Goal: Entertainment & Leisure: Browse casually

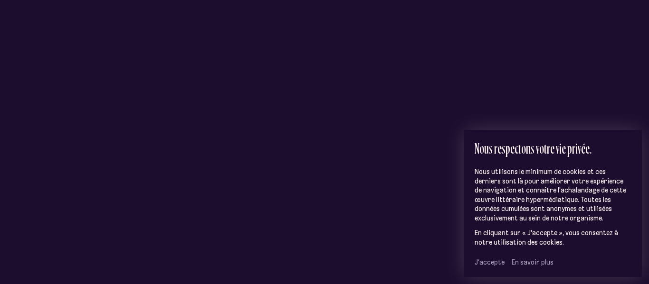
click at [485, 260] on span "J’accepte" at bounding box center [489, 262] width 30 height 9
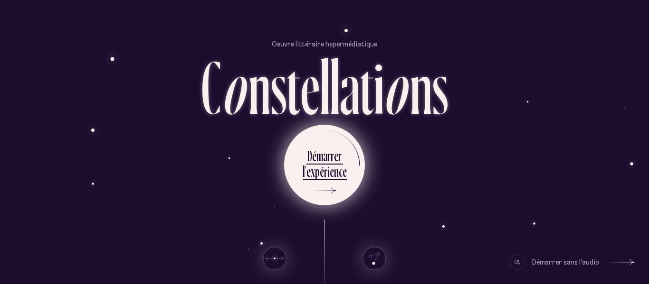
click at [311, 171] on div "e" at bounding box center [308, 171] width 4 height 19
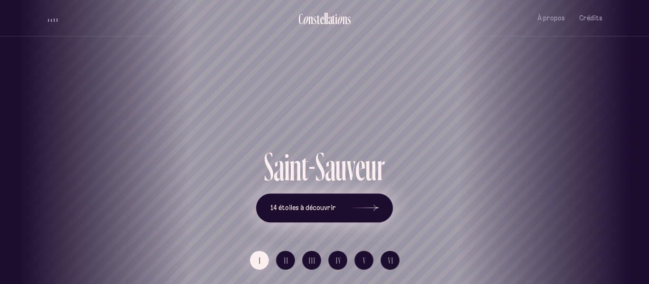
click at [298, 204] on span "14 étoiles à découvrir" at bounding box center [303, 208] width 66 height 8
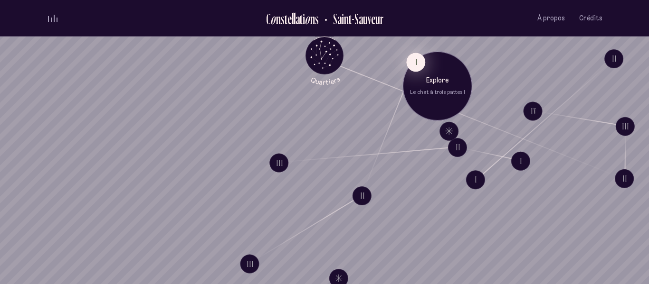
click at [413, 65] on button "I" at bounding box center [415, 62] width 19 height 19
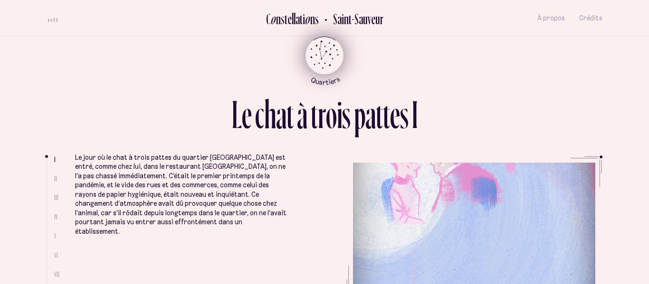
click at [323, 53] on icon "Retour au menu principal" at bounding box center [324, 54] width 28 height 28
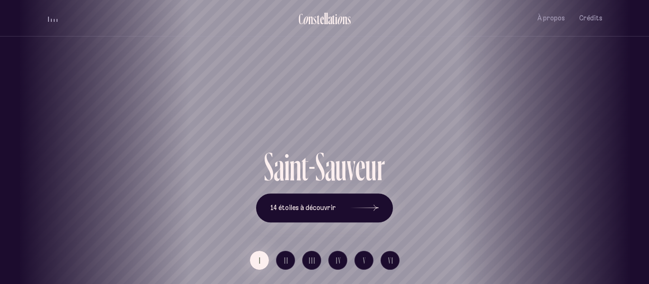
click at [344, 208] on div "[GEOGRAPHIC_DATA] [GEOGRAPHIC_DATA] [GEOGRAPHIC_DATA][PERSON_NAME][GEOGRAPHIC_D…" at bounding box center [324, 142] width 649 height 284
click at [362, 207] on icon at bounding box center [364, 208] width 28 height 71
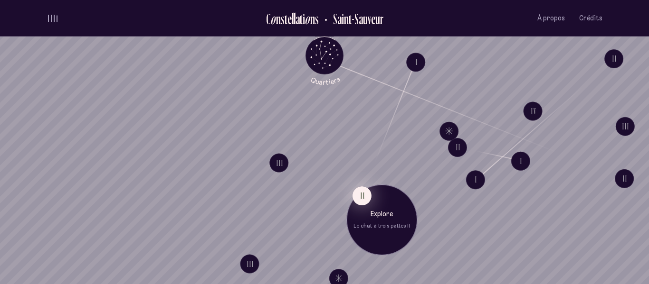
click at [360, 199] on button "II" at bounding box center [361, 196] width 19 height 19
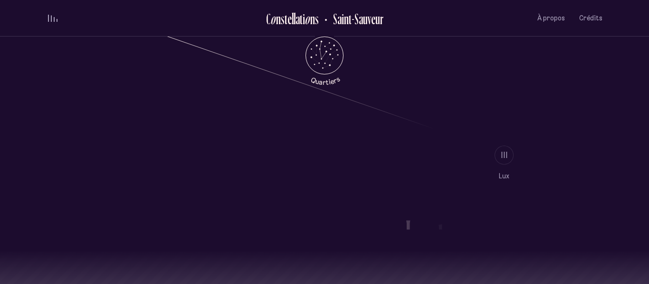
scroll to position [884, 0]
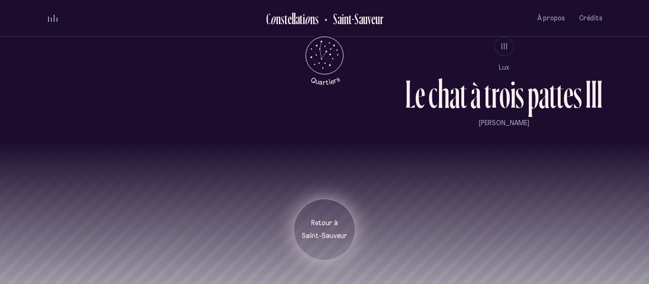
click at [326, 226] on p "Retour à" at bounding box center [324, 223] width 47 height 9
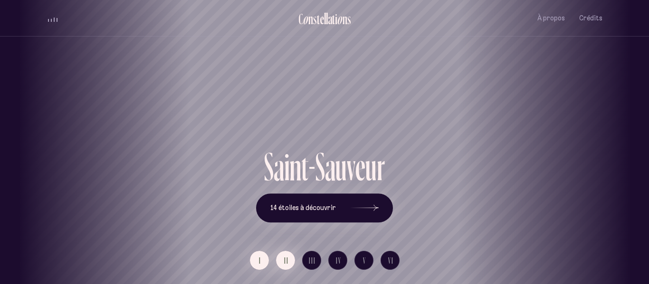
click at [288, 263] on span "II" at bounding box center [286, 261] width 5 height 8
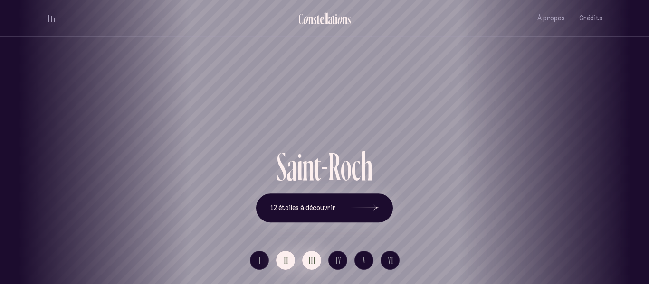
click at [318, 263] on button "III" at bounding box center [311, 260] width 19 height 19
click at [337, 262] on span "IV" at bounding box center [339, 261] width 6 height 8
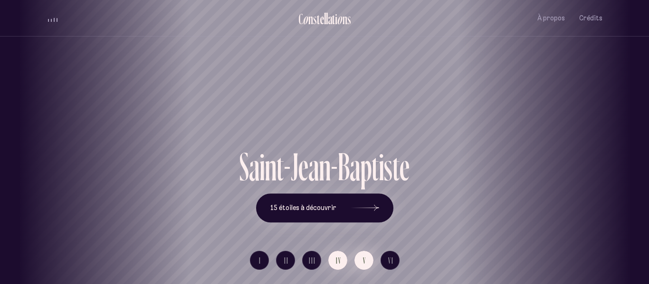
click at [361, 256] on button "V" at bounding box center [363, 260] width 19 height 19
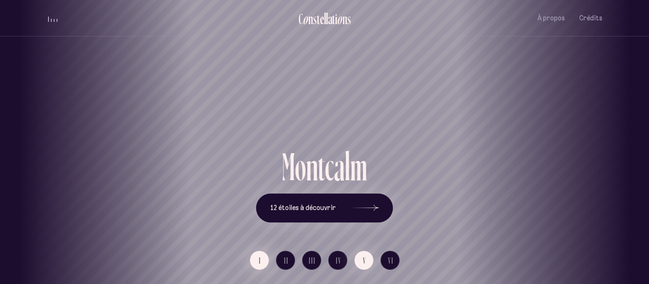
click at [266, 256] on button "I" at bounding box center [259, 260] width 19 height 19
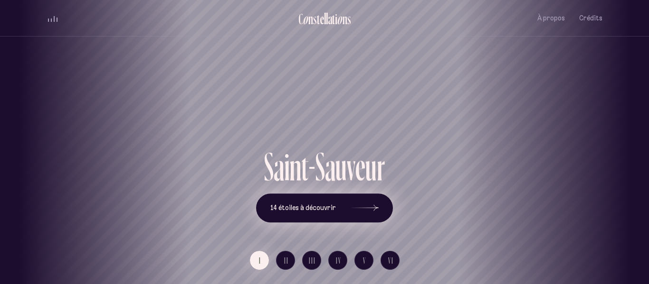
click at [310, 211] on span "14 étoiles à découvrir" at bounding box center [303, 208] width 66 height 8
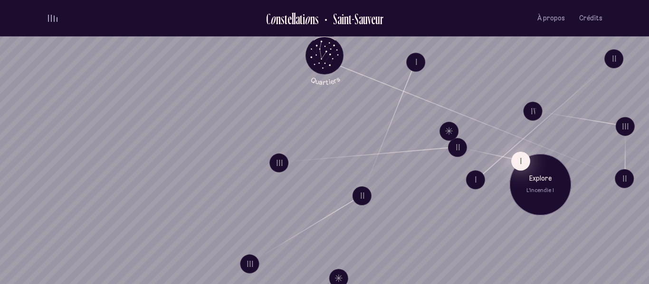
click at [514, 161] on button "I" at bounding box center [520, 160] width 19 height 19
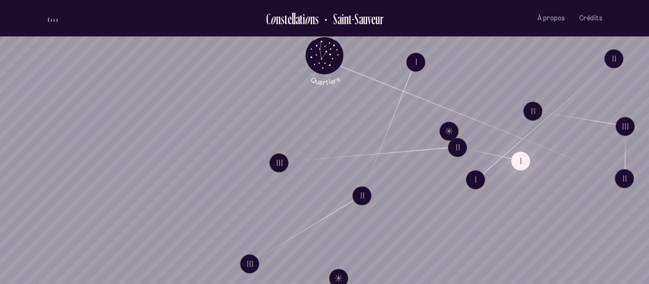
click at [50, 19] on div "volume audio" at bounding box center [52, 18] width 9 height 7
click at [50, 19] on div "volume audio" at bounding box center [52, 20] width 9 height 2
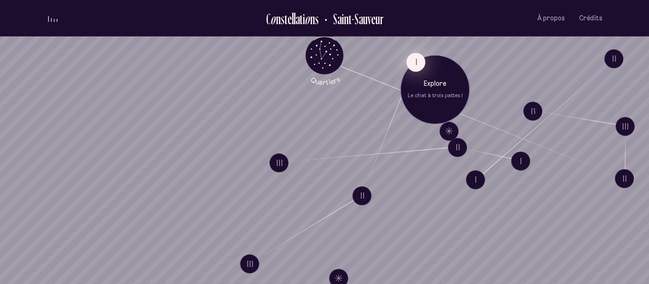
click at [418, 58] on button "I" at bounding box center [415, 62] width 19 height 19
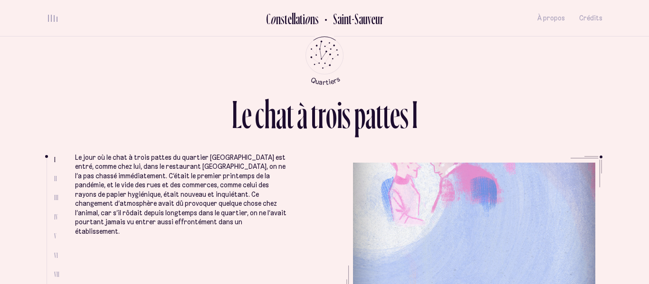
click at [53, 178] on ul at bounding box center [51, 228] width 8 height 140
click at [56, 180] on span "II" at bounding box center [55, 179] width 3 height 8
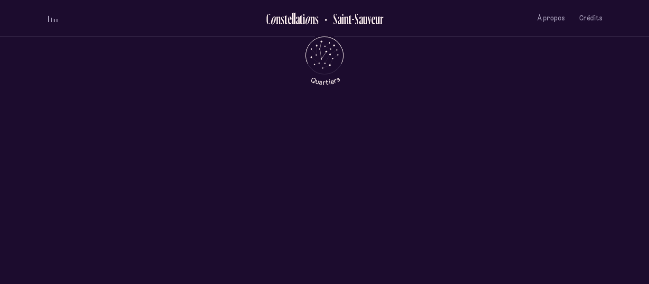
scroll to position [360, 0]
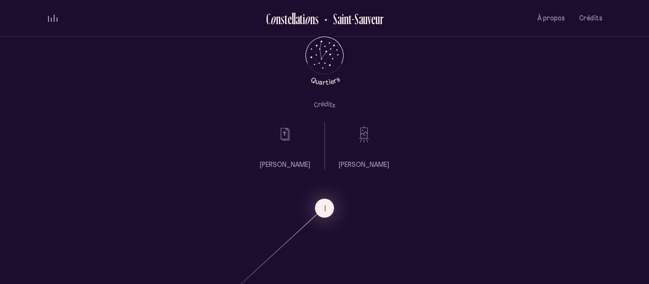
click at [276, 150] on ul "[PERSON_NAME]" at bounding box center [285, 146] width 50 height 47
click at [368, 169] on p "[PERSON_NAME]" at bounding box center [364, 165] width 50 height 9
click at [359, 126] on icon at bounding box center [364, 135] width 24 height 24
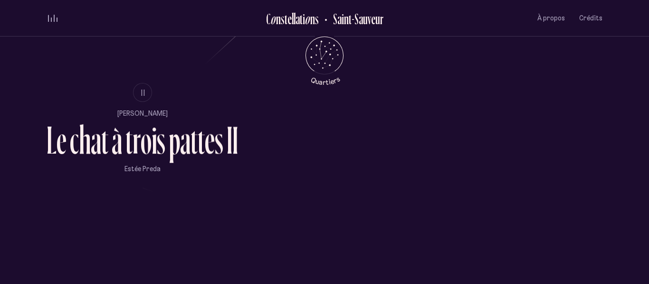
scroll to position [615, 0]
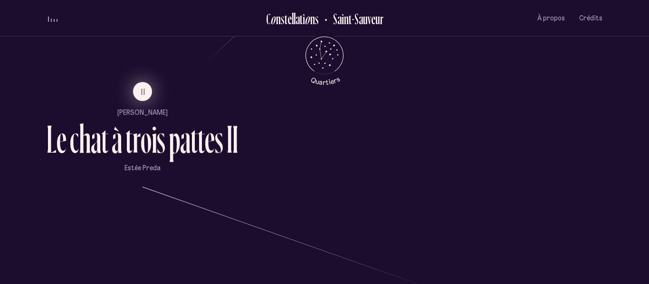
click at [143, 95] on span "II" at bounding box center [143, 92] width 5 height 8
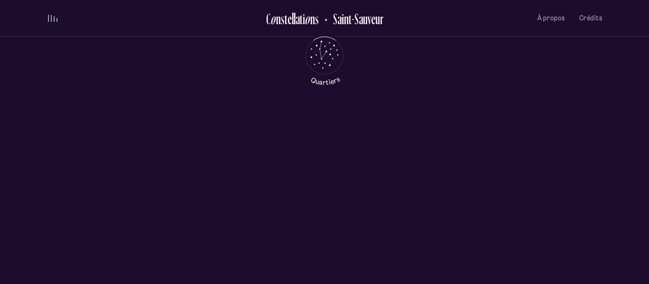
scroll to position [0, 0]
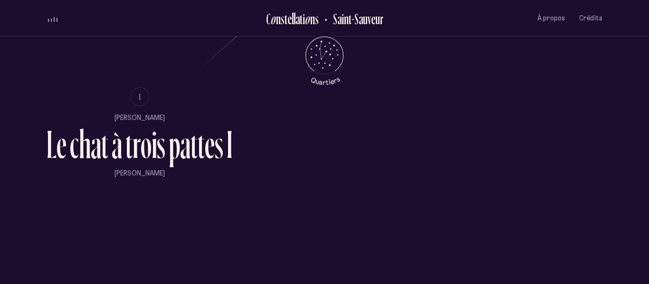
scroll to position [610, 0]
click at [378, 123] on li "I [PERSON_NAME] L e c h a t à t r o i s p a t t e s I [PERSON_NAME]" at bounding box center [325, 139] width 556 height 105
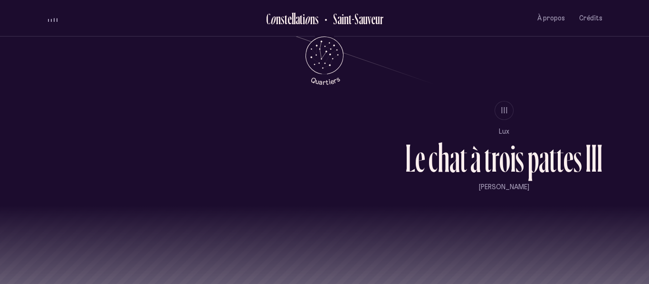
scroll to position [824, 0]
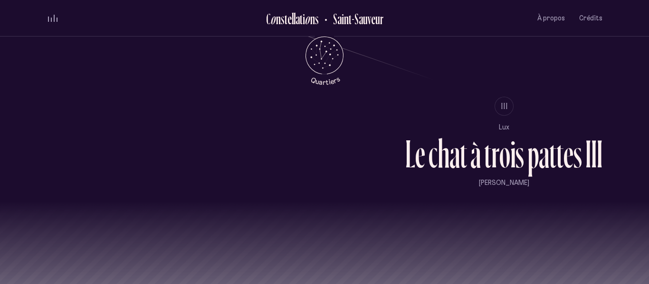
click at [512, 115] on li "III" at bounding box center [503, 106] width 197 height 19
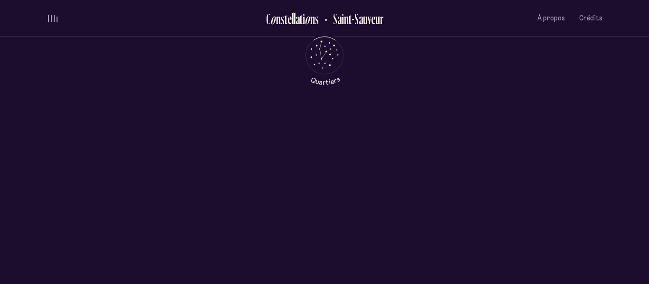
scroll to position [0, 0]
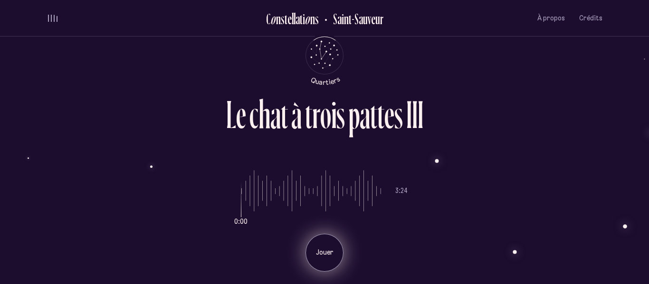
click at [325, 260] on div "Jouer" at bounding box center [324, 253] width 38 height 38
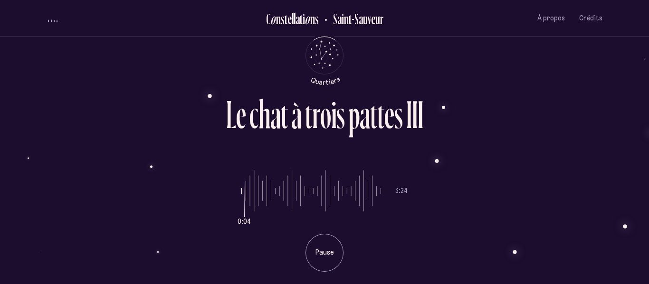
click at [528, 246] on div "0:04 3:24 Pause" at bounding box center [325, 214] width 556 height 116
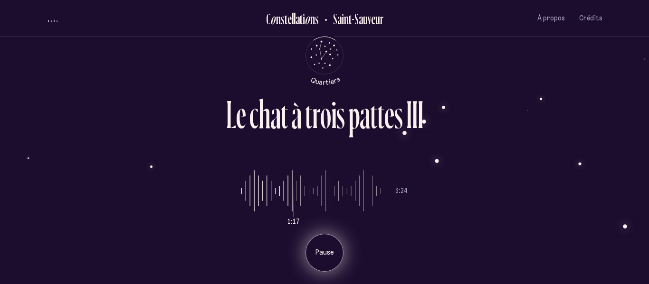
click at [317, 262] on div "Pause" at bounding box center [324, 253] width 38 height 38
click at [328, 253] on p "Jouer" at bounding box center [324, 252] width 24 height 9
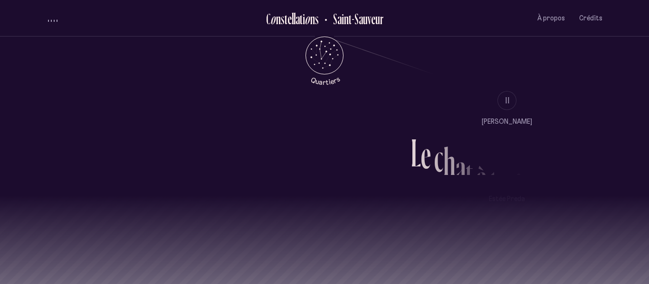
scroll to position [884, 0]
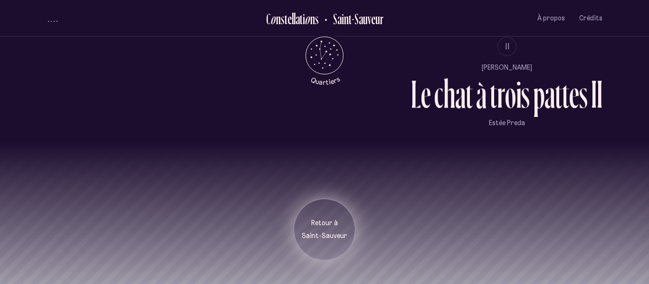
click at [313, 237] on p "Saint-Sauveur" at bounding box center [324, 236] width 47 height 9
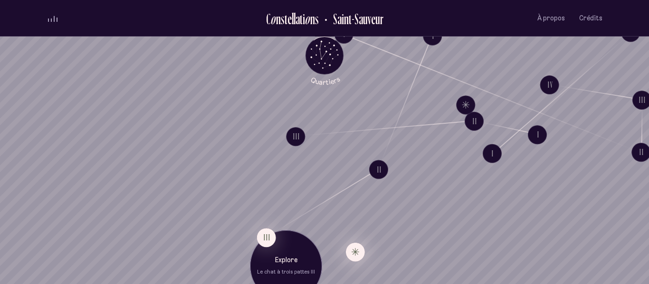
click at [359, 247] on button "Explore Étoile solitaire IV" at bounding box center [355, 252] width 19 height 19
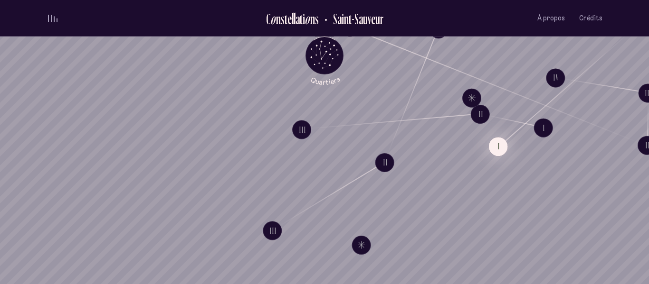
click at [502, 148] on button "I" at bounding box center [498, 146] width 19 height 19
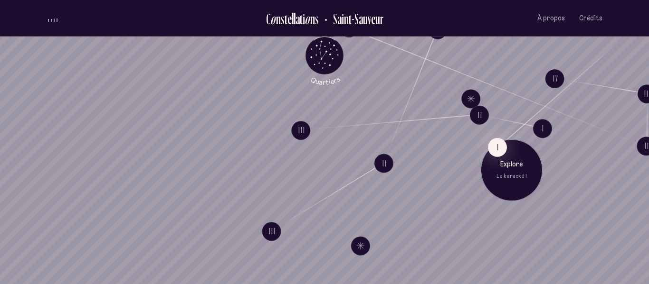
click at [501, 166] on p "Explore" at bounding box center [511, 164] width 47 height 9
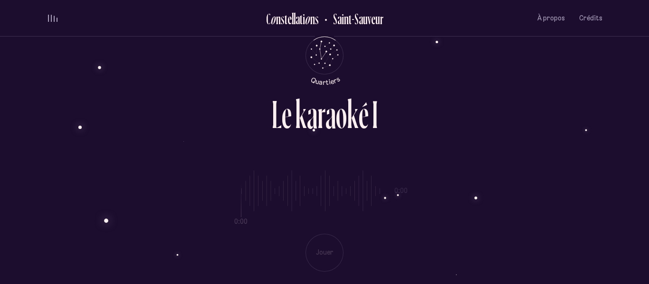
click at [331, 264] on div "0:00 0:00 Jouer" at bounding box center [325, 214] width 556 height 116
click at [487, 113] on div "L e k a r a o k é I" at bounding box center [325, 111] width 556 height 32
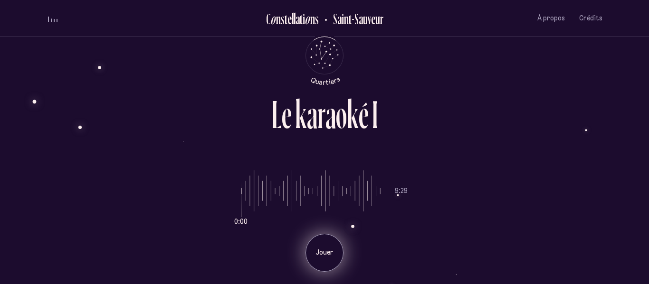
click at [325, 252] on p "Jouer" at bounding box center [324, 252] width 24 height 9
click at [337, 252] on div "Pause" at bounding box center [324, 253] width 38 height 38
click at [341, 252] on div "Jouer" at bounding box center [324, 253] width 38 height 38
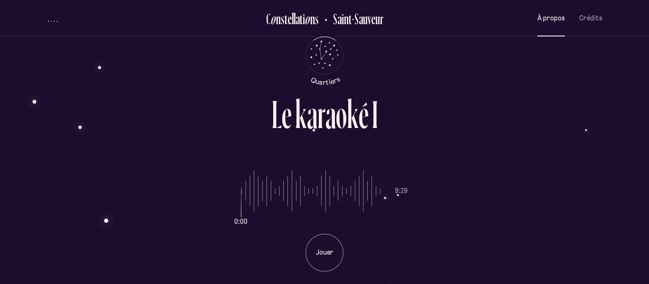
click at [561, 19] on span "À propos" at bounding box center [551, 18] width 28 height 8
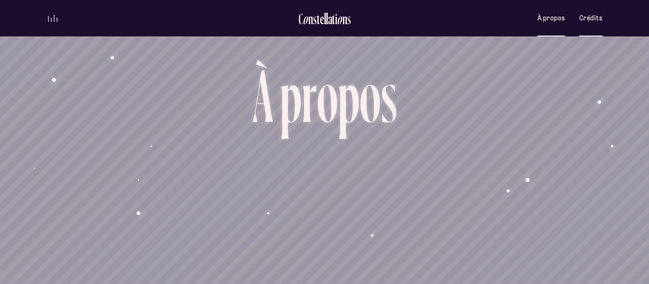
click at [595, 27] on button "Crédits" at bounding box center [590, 18] width 23 height 22
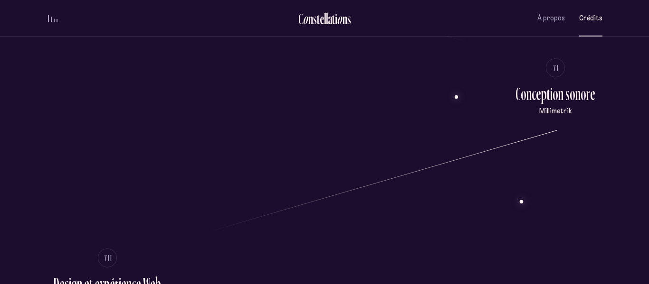
scroll to position [1194, 0]
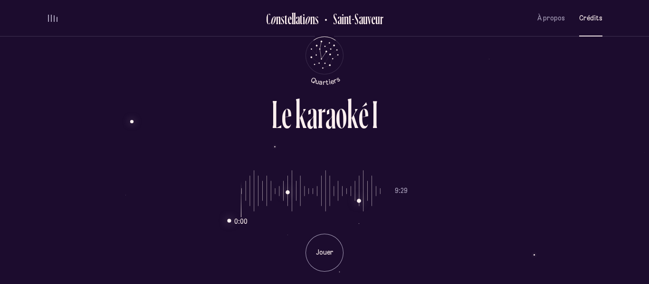
click at [479, 93] on div "L e k a r a o k é I 0:00 9:29 Jouer" at bounding box center [324, 142] width 570 height 284
drag, startPoint x: 243, startPoint y: 196, endPoint x: 260, endPoint y: 192, distance: 17.5
click at [260, 192] on input "range" at bounding box center [310, 191] width 139 height 71
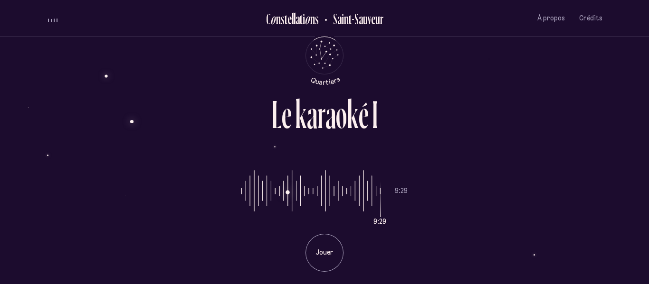
drag, startPoint x: 260, startPoint y: 192, endPoint x: 380, endPoint y: 189, distance: 120.7
click at [380, 189] on input "range" at bounding box center [310, 191] width 139 height 71
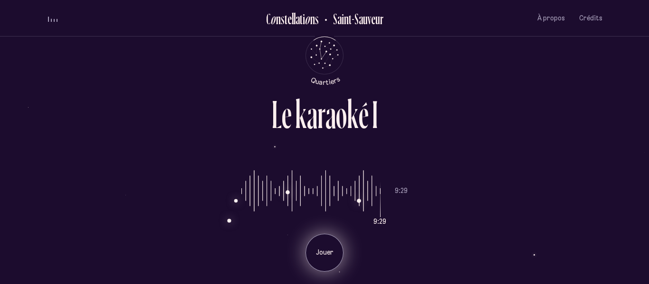
click at [316, 257] on p "Jouer" at bounding box center [324, 252] width 24 height 9
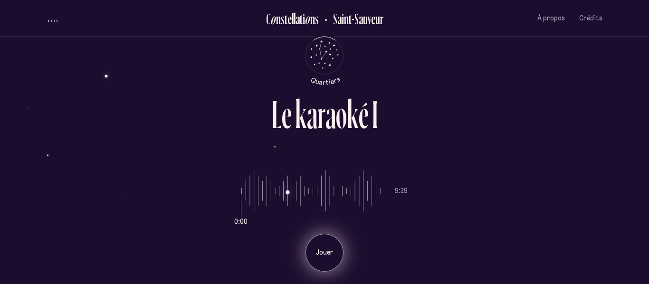
drag, startPoint x: 240, startPoint y: 197, endPoint x: 277, endPoint y: 194, distance: 36.6
click at [277, 194] on div "0:00 9:29 Jouer" at bounding box center [325, 214] width 556 height 116
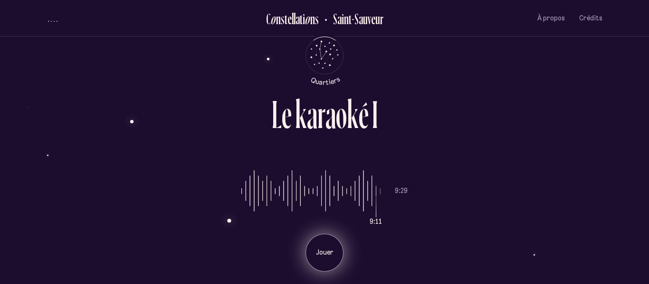
click at [326, 255] on p "Jouer" at bounding box center [324, 252] width 24 height 9
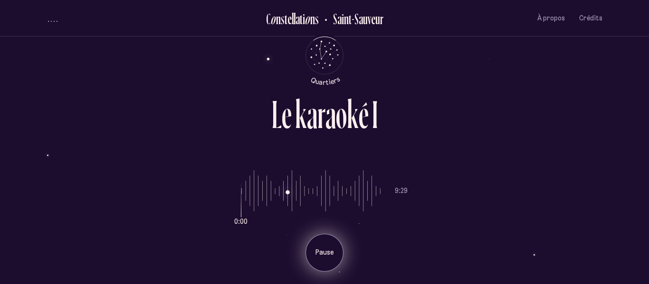
type input "*"
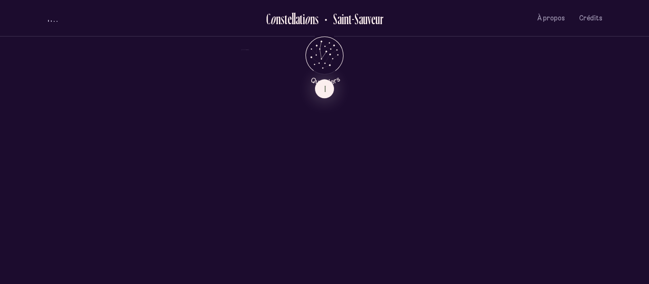
scroll to position [483, 0]
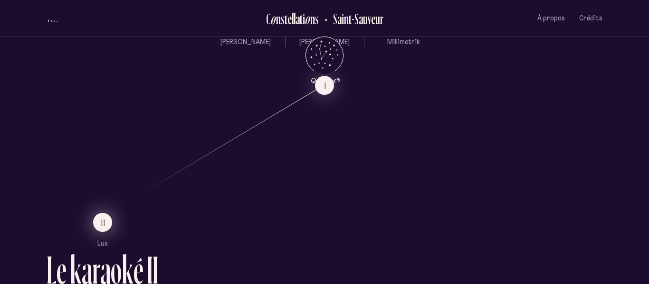
click at [96, 225] on button "II" at bounding box center [102, 222] width 19 height 19
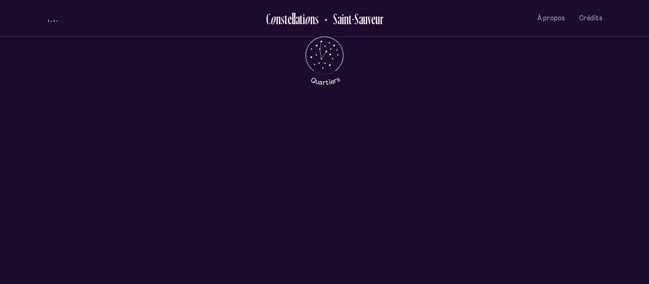
scroll to position [0, 0]
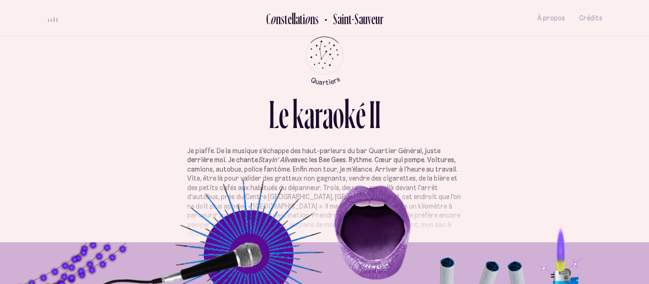
scroll to position [86, 0]
click at [48, 19] on span "volume audio" at bounding box center [48, 18] width 1 height 7
click at [635, 131] on div "L e k a r a o k é I I Chaque jour, je traverse en courant, en diagonale, cette …" at bounding box center [324, 142] width 649 height 284
click at [439, 191] on p "Retour. Fatigue. Journée difficile. Traîner de la patte sur [GEOGRAPHIC_DATA] m…" at bounding box center [324, 175] width 274 height 130
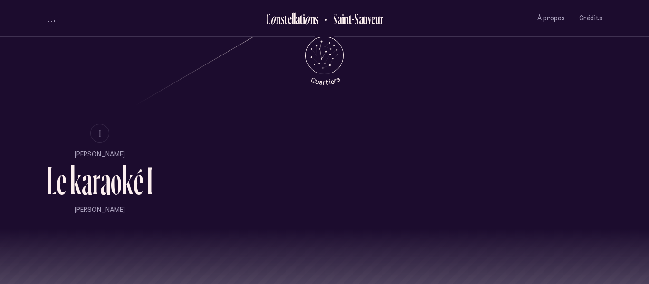
scroll to position [576, 0]
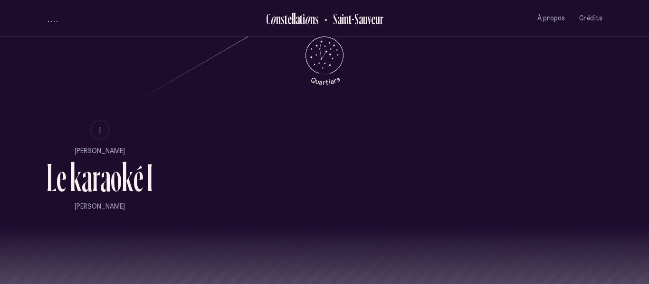
click at [501, 142] on li "I [PERSON_NAME] L e k a r a o k é I [PERSON_NAME]" at bounding box center [325, 173] width 556 height 105
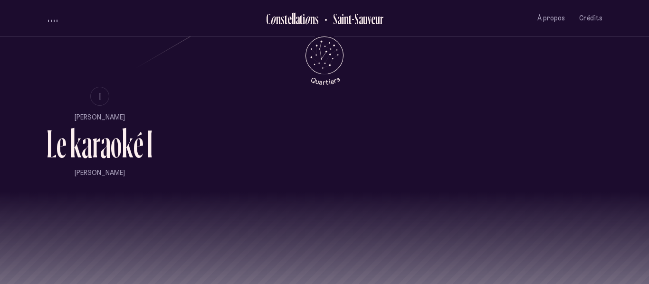
scroll to position [660, 0]
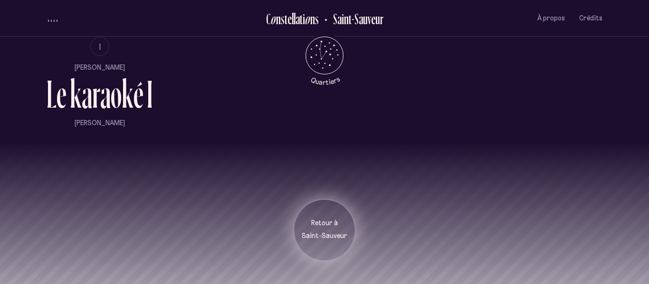
click at [328, 233] on p "Saint-Sauveur" at bounding box center [324, 236] width 47 height 9
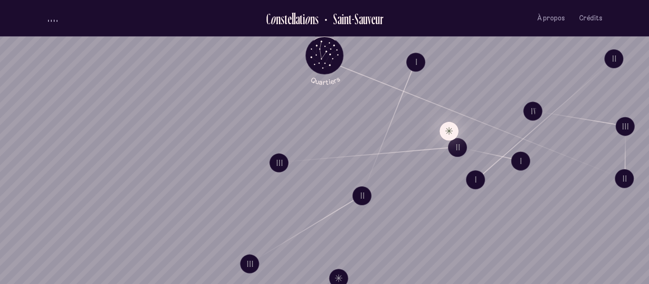
click at [449, 133] on button "Explore Étoile solitaire III" at bounding box center [448, 131] width 19 height 19
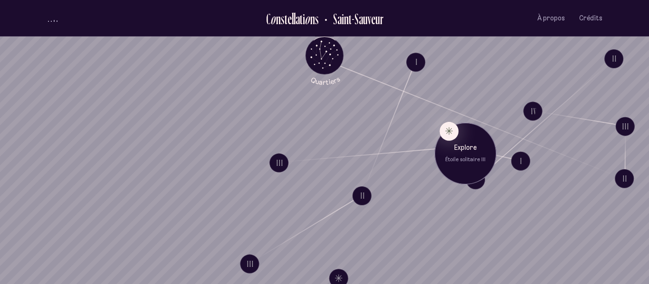
click at [473, 154] on div "Explore Étoile solitaire III" at bounding box center [465, 153] width 47 height 20
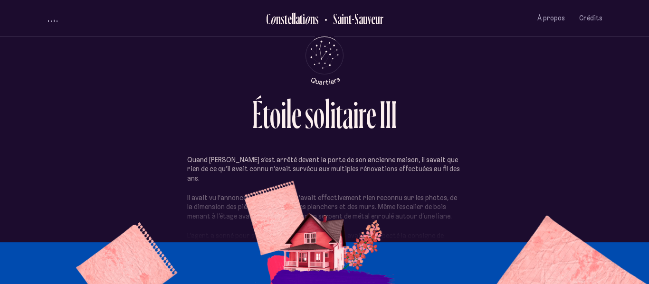
click at [638, 76] on div "É t o i l e s o l i t a i r e I I I Quand [PERSON_NAME] s’est arrêté devant la …" at bounding box center [324, 142] width 649 height 284
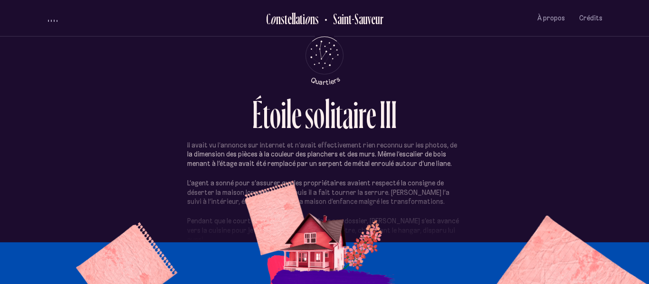
scroll to position [58, 0]
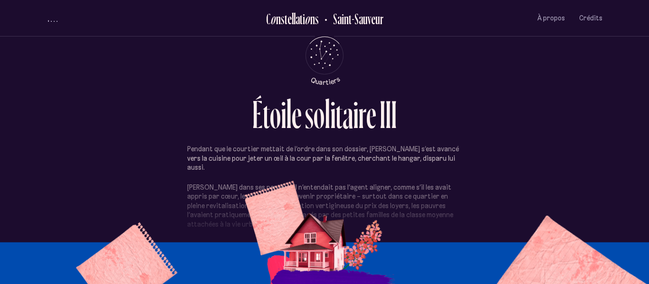
scroll to position [130, 0]
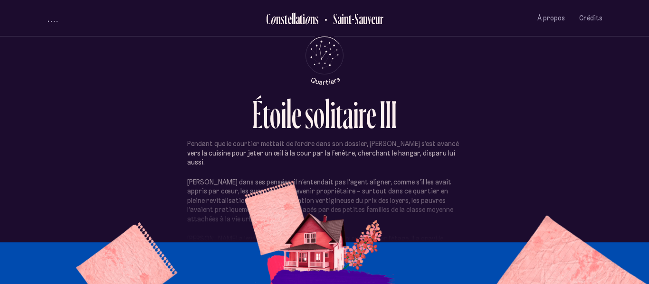
click at [54, 20] on div "volume audio" at bounding box center [52, 20] width 9 height 2
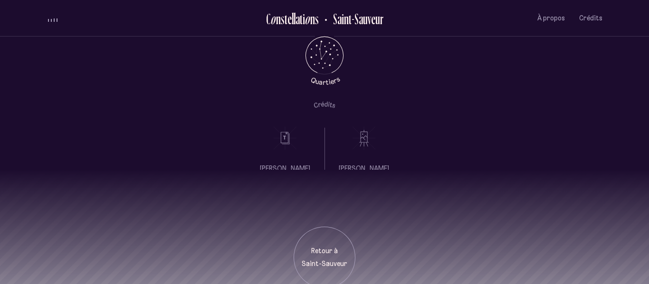
scroll to position [0, 0]
click at [72, 81] on div "[PERSON_NAME] [PERSON_NAME]" at bounding box center [324, 82] width 649 height 175
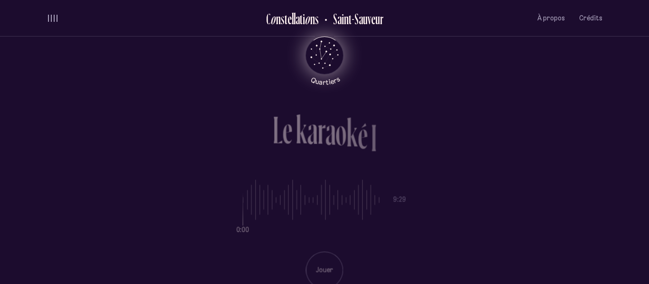
click at [320, 55] on icon "Retour au menu principal" at bounding box center [324, 54] width 28 height 28
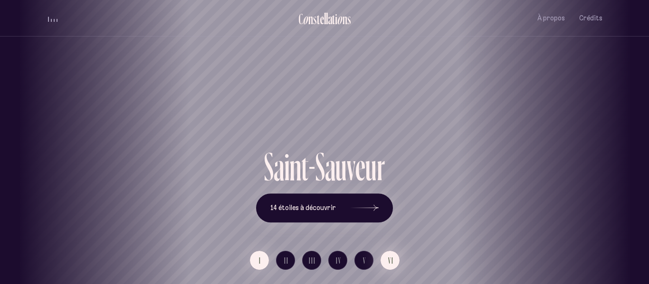
click at [390, 260] on span "VI" at bounding box center [391, 261] width 6 height 8
click at [369, 257] on button "V" at bounding box center [363, 260] width 19 height 19
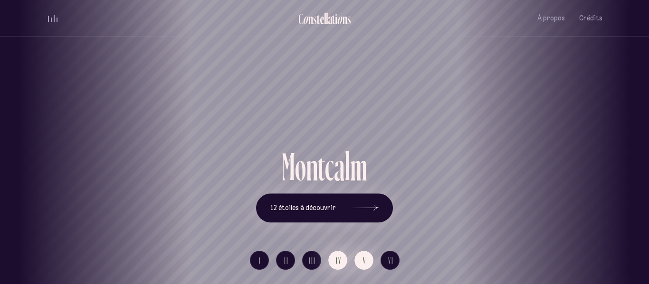
click at [336, 259] on span "IV" at bounding box center [339, 261] width 6 height 8
